Goal: Information Seeking & Learning: Learn about a topic

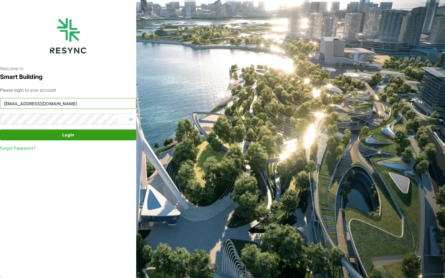
click at [94, 107] on input "continental_display@resynctech.com" at bounding box center [68, 103] width 136 height 11
type input "mesp_display@resynctech.com"
click at [92, 136] on span "Login" at bounding box center [68, 135] width 125 height 10
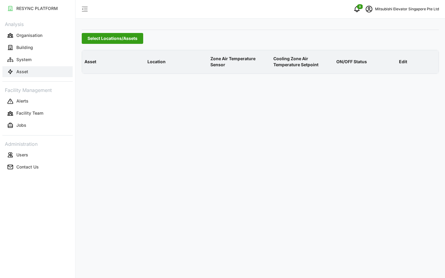
click at [33, 68] on button "Asset" at bounding box center [37, 71] width 70 height 11
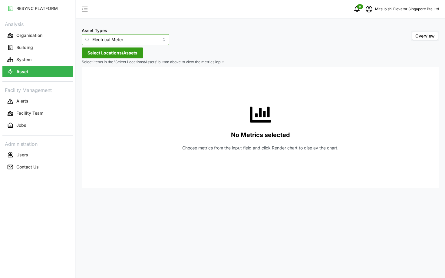
click at [108, 42] on input "Electrical Meter" at bounding box center [126, 39] width 88 height 11
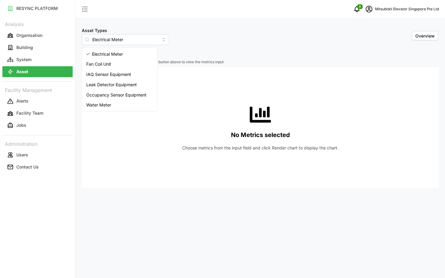
click at [195, 104] on div "No Metrics selected Choose metrics from the input field and click Render chart …" at bounding box center [261, 127] width 348 height 121
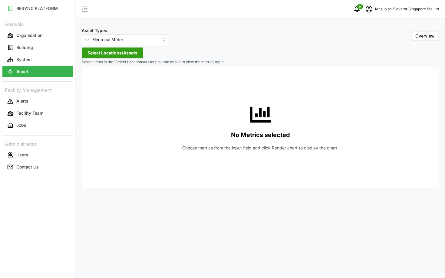
click at [122, 57] on span "Select Locations/Assets" at bounding box center [113, 53] width 50 height 10
click at [105, 38] on input "Electrical Meter" at bounding box center [126, 39] width 88 height 11
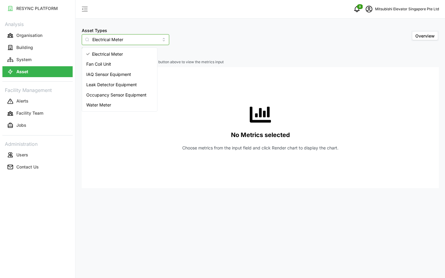
click at [117, 76] on span "IAQ Sensor Equipment" at bounding box center [108, 74] width 45 height 7
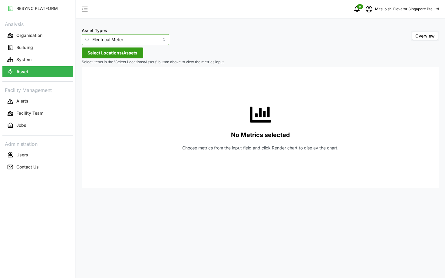
type input "IAQ Sensor Equipment"
click at [100, 58] on div "Asset Types IAQ Sensor Equipment Overview Select Locations/Assets Select items …" at bounding box center [260, 139] width 369 height 278
click at [96, 57] on span "Select Locations/Assets" at bounding box center [113, 53] width 50 height 10
click at [91, 82] on icon at bounding box center [89, 80] width 5 height 5
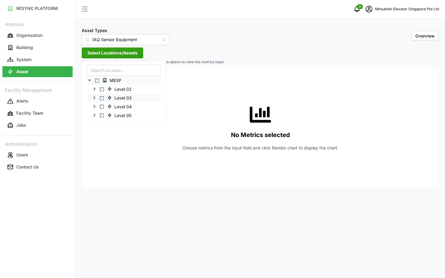
click at [103, 99] on span "Select Level 03" at bounding box center [102, 98] width 4 height 4
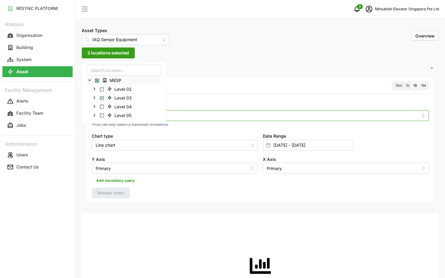
click at [197, 117] on input "Metric" at bounding box center [260, 115] width 316 height 7
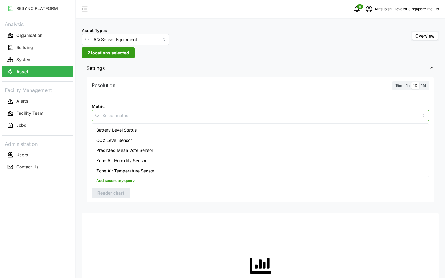
click at [189, 146] on div "Predicted Mean Vote Sensor" at bounding box center [260, 150] width 334 height 10
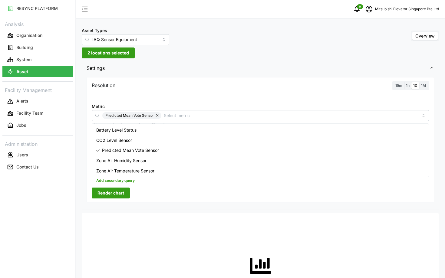
click at [113, 227] on div "No Metrics selected Choose metrics from the input field and click Render chart …" at bounding box center [260, 278] width 337 height 121
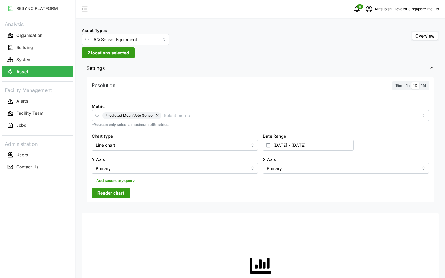
click at [120, 194] on span "Render chart" at bounding box center [111, 193] width 27 height 10
click at [331, 134] on div "Date Range [DATE] - [DATE]" at bounding box center [308, 141] width 91 height 18
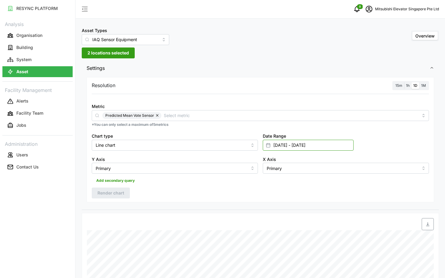
click at [325, 146] on input "[DATE] - [DATE]" at bounding box center [308, 145] width 91 height 11
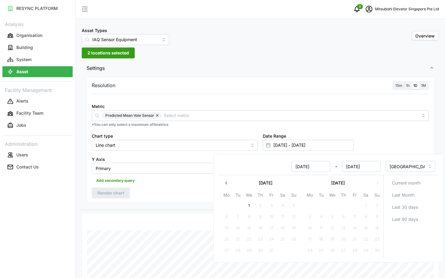
click at [224, 184] on icon "button" at bounding box center [226, 183] width 5 height 5
click at [323, 251] on button "30" at bounding box center [321, 250] width 11 height 11
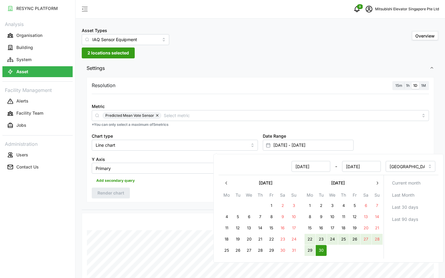
click at [308, 240] on button "22" at bounding box center [310, 239] width 11 height 11
type input "[DATE] - [DATE]"
type input "[DATE]"
click at [149, 207] on div "Resolution 15m 1h 1D 1M Metric Predicted Mean Vote Sensor *You can only select …" at bounding box center [260, 143] width 357 height 134
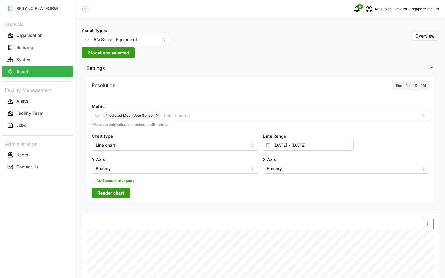
click at [118, 197] on span "Render chart" at bounding box center [111, 193] width 27 height 10
click at [398, 85] on span "15m" at bounding box center [398, 85] width 7 height 5
click at [394, 82] on input "15m" at bounding box center [394, 82] width 0 height 0
click at [415, 85] on span "1D" at bounding box center [415, 85] width 4 height 5
click at [412, 82] on input "1D" at bounding box center [412, 82] width 0 height 0
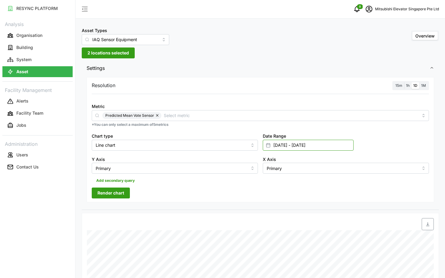
click at [284, 147] on input "[DATE] - [DATE]" at bounding box center [308, 145] width 91 height 11
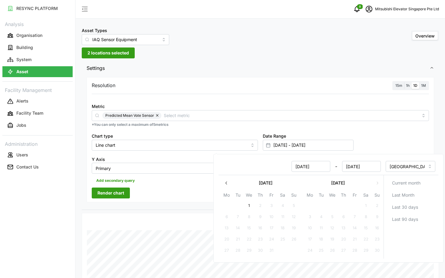
click at [249, 207] on button "1" at bounding box center [249, 205] width 11 height 11
type input "[DATE] - [DATE]"
type input "[DATE]"
click at [227, 186] on button "button" at bounding box center [226, 183] width 11 height 11
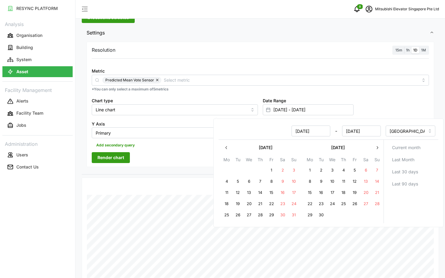
scroll to position [46, 0]
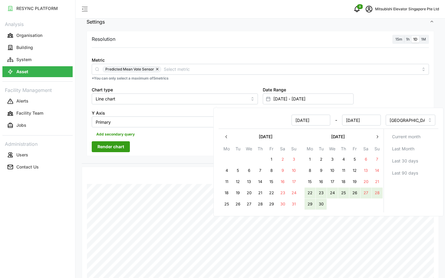
click at [310, 193] on button "22" at bounding box center [310, 193] width 11 height 11
type input "[DATE] - [DATE]"
type input "[DATE]"
click at [160, 173] on div at bounding box center [142, 178] width 117 height 17
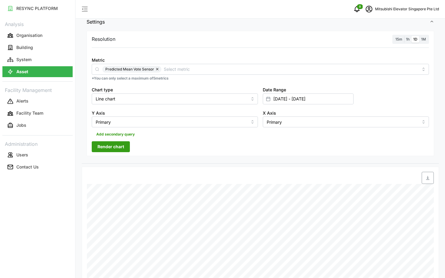
click at [103, 147] on span "Render chart" at bounding box center [111, 147] width 27 height 10
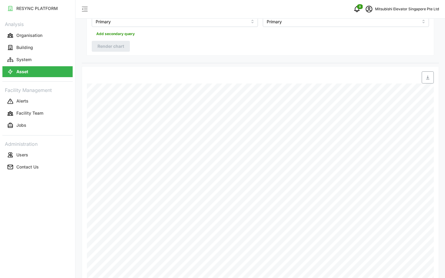
scroll to position [181, 0]
